Goal: Transaction & Acquisition: Purchase product/service

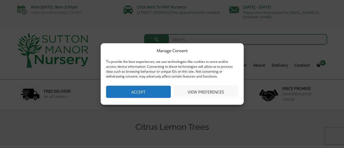
drag, startPoint x: 145, startPoint y: 90, endPoint x: 166, endPoint y: 89, distance: 21.0
click at [145, 90] on button "Accept" at bounding box center [138, 92] width 65 height 12
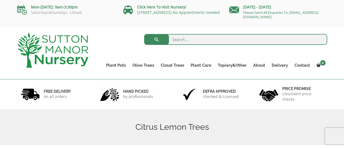
click at [177, 41] on input "search" at bounding box center [235, 39] width 183 height 11
type input "navel orange tree"
click at [144, 34] on button "submit" at bounding box center [156, 39] width 25 height 11
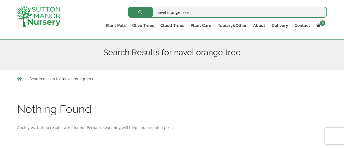
scroll to position [75, 0]
